Goal: Task Accomplishment & Management: Use online tool/utility

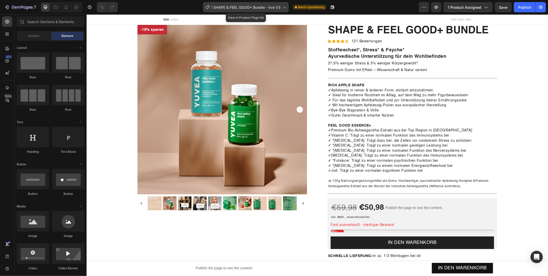
click at [285, 6] on icon at bounding box center [284, 7] width 5 height 5
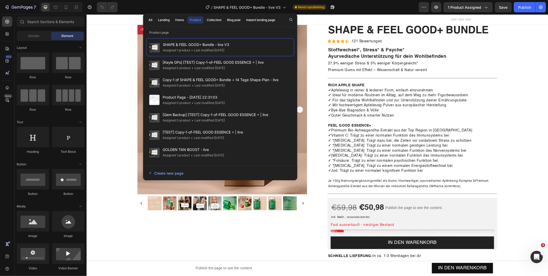
click at [198, 19] on div "Product" at bounding box center [196, 20] width 12 height 5
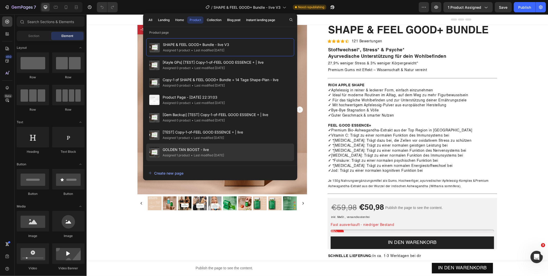
click at [195, 150] on span "GOLDEN TAN BOOST - live" at bounding box center [193, 150] width 61 height 6
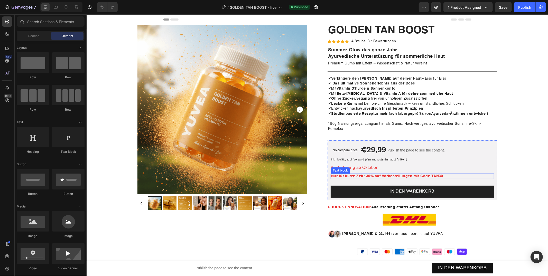
click at [421, 174] on strong "Nur für kurze Zeit: 30% auf Vorbestellungen mit Code TAN30" at bounding box center [387, 176] width 112 height 4
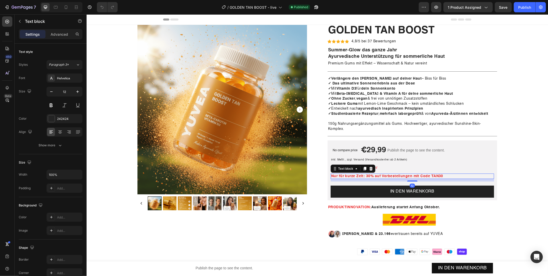
click at [444, 174] on p "Nur für kurze Zeit: 30% auf Vorbestellungen mit Code TAN30" at bounding box center [412, 176] width 162 height 5
click at [422, 165] on div "Auslieferung ab Oktober" at bounding box center [412, 168] width 163 height 6
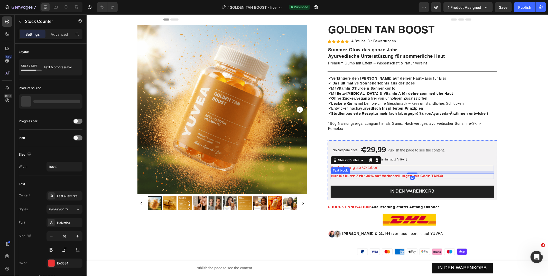
click at [395, 174] on strong "Nur für kurze Zeit: 30% auf Vorbestellungen mit Code TAN30" at bounding box center [387, 176] width 112 height 4
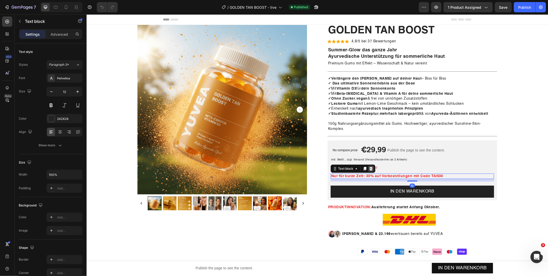
click at [369, 167] on icon at bounding box center [371, 169] width 4 height 4
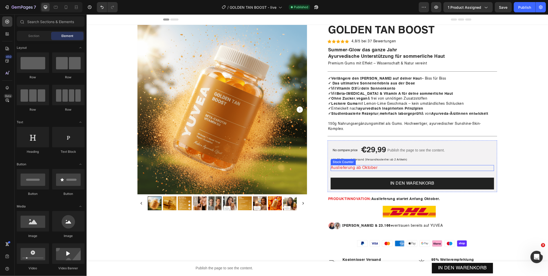
click at [405, 165] on div "Auslieferung ab Oktober" at bounding box center [412, 168] width 163 height 6
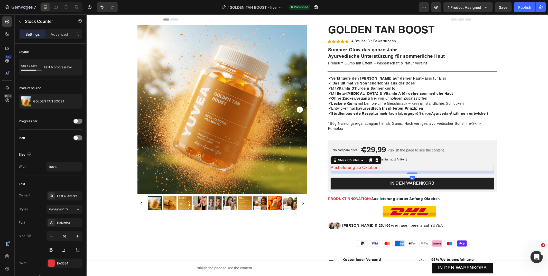
click at [388, 165] on div "Auslieferung ab Oktober" at bounding box center [412, 168] width 163 height 6
click at [384, 165] on div "Auslieferung ab Oktober" at bounding box center [412, 168] width 163 height 6
click at [377, 165] on div "Auslieferung ab Oktober" at bounding box center [412, 168] width 163 height 6
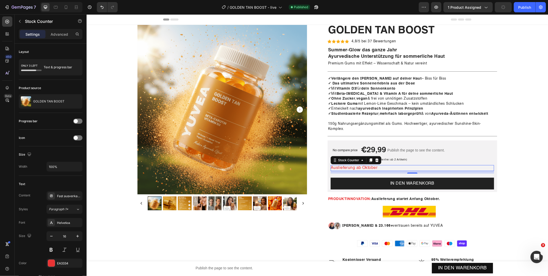
click at [374, 165] on p "Auslieferung ab Oktober" at bounding box center [354, 168] width 47 height 6
click at [361, 165] on p "Auslieferung ab Oktober" at bounding box center [354, 168] width 47 height 6
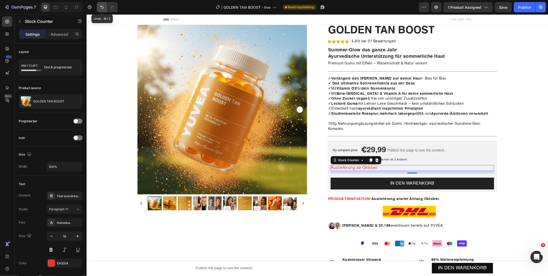
click at [102, 6] on icon "Undo/Redo" at bounding box center [102, 7] width 3 height 3
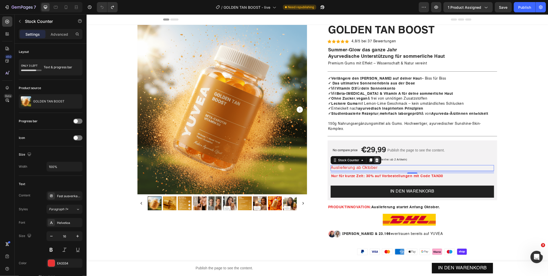
click at [375, 158] on icon at bounding box center [376, 160] width 3 height 4
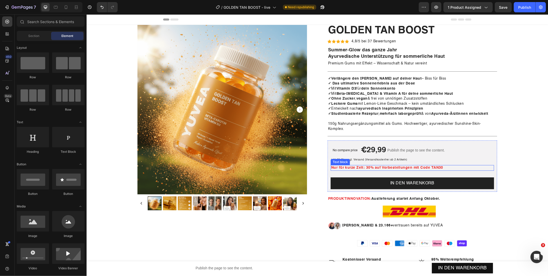
click at [362, 166] on strong "Nur für kurze Zeit: 30% auf Vorbestellungen mit Code TAN30" at bounding box center [387, 168] width 112 height 4
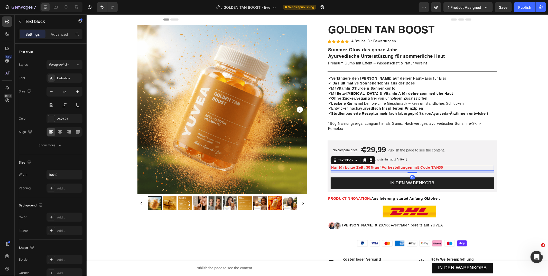
click at [447, 166] on p "Nur für kurze Zeit: 30% auf Vorbestellungen mit Code TAN30" at bounding box center [412, 168] width 162 height 5
click at [511, 101] on div "Product Images & Gallery GOLDEN TAN BOOST (P) Title Icon Icon Icon Icon Icon Ic…" at bounding box center [317, 247] width 446 height 444
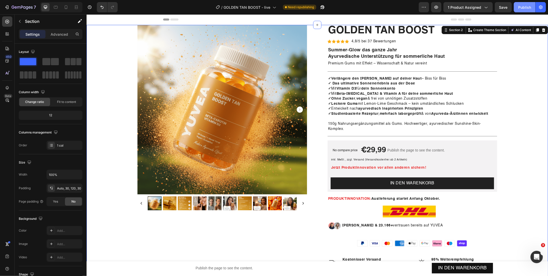
click at [522, 7] on div "Publish" at bounding box center [524, 7] width 13 height 5
click at [68, 8] on icon at bounding box center [65, 7] width 5 height 5
